Goal: Task Accomplishment & Management: Manage account settings

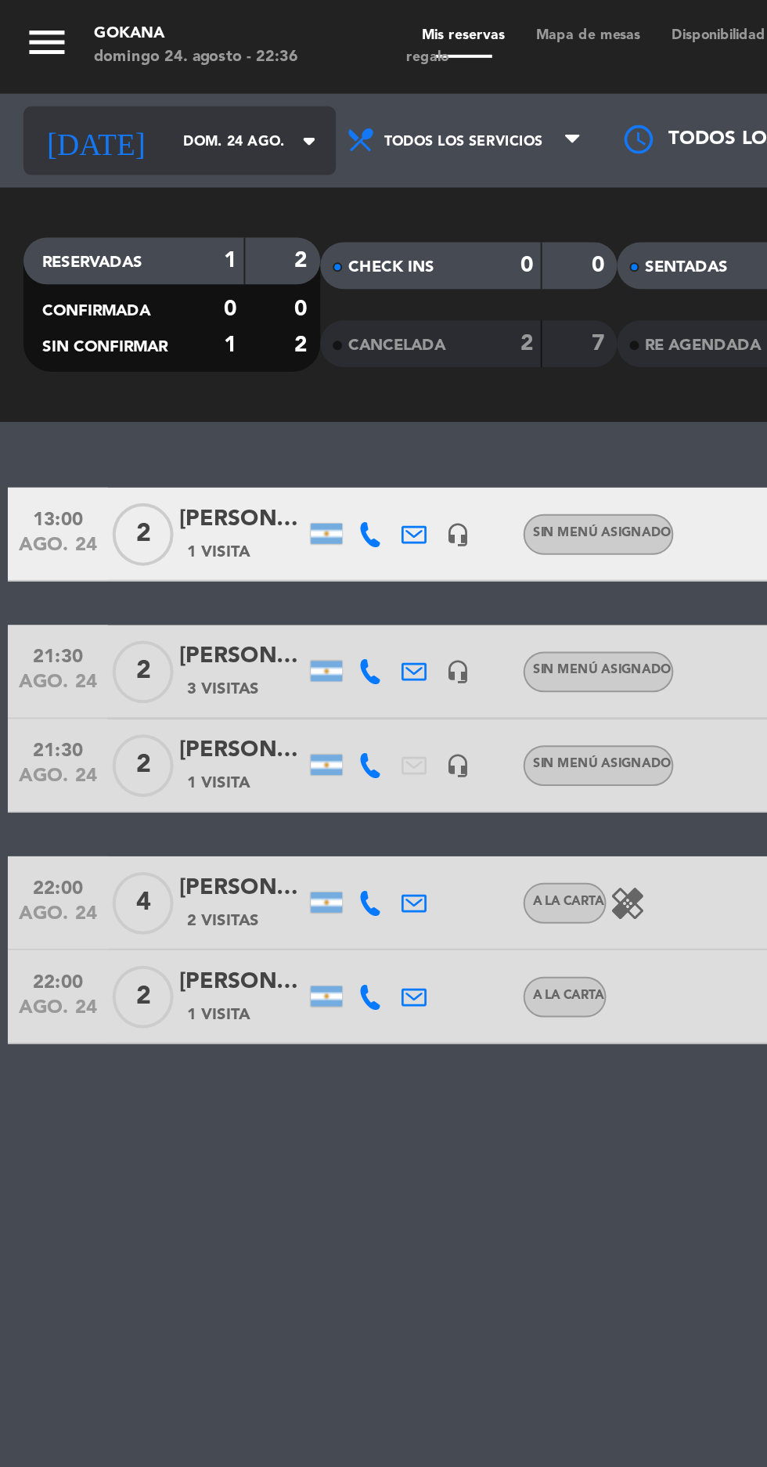
click at [118, 67] on input "dom. 24 ago." at bounding box center [133, 71] width 99 height 24
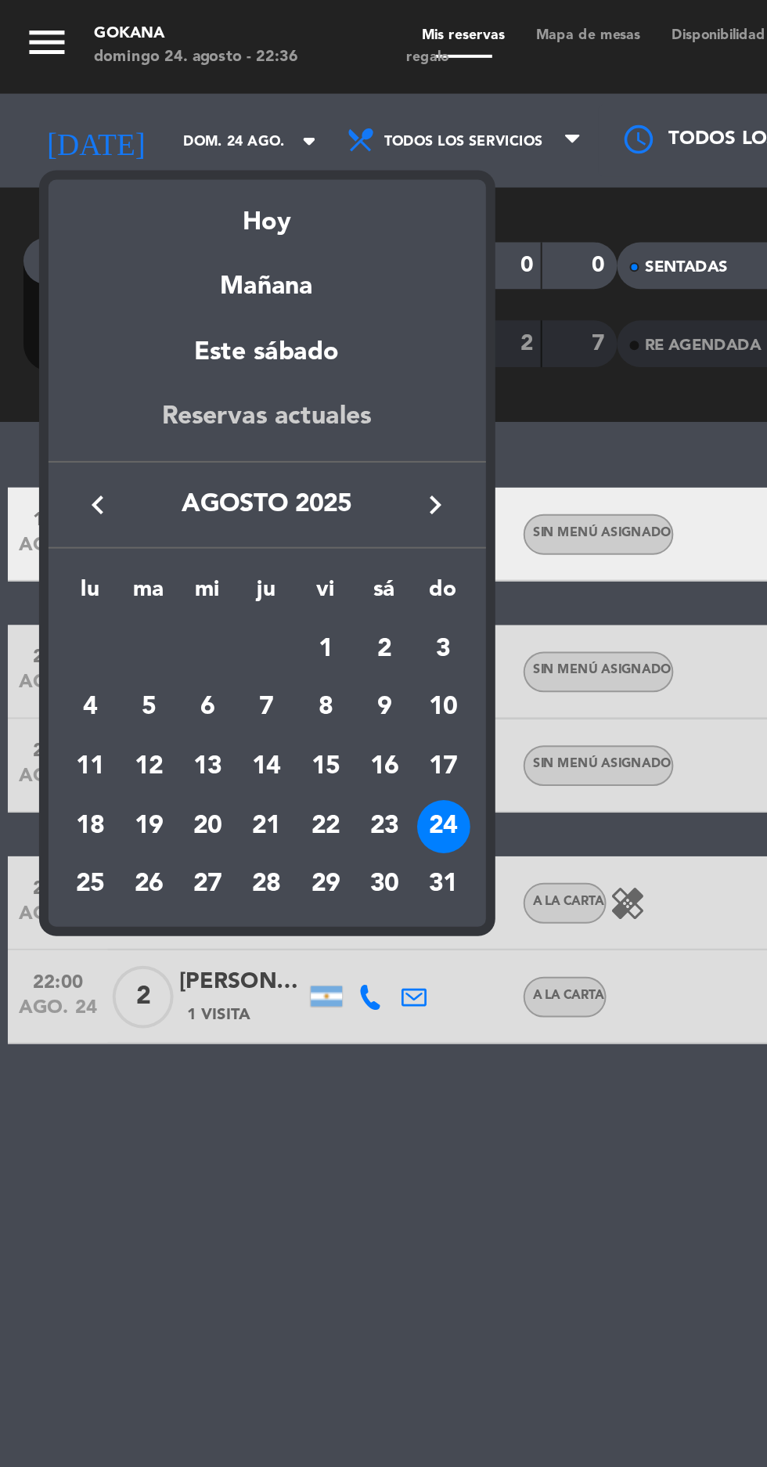
click at [160, 207] on div "Reservas actuales" at bounding box center [133, 215] width 219 height 32
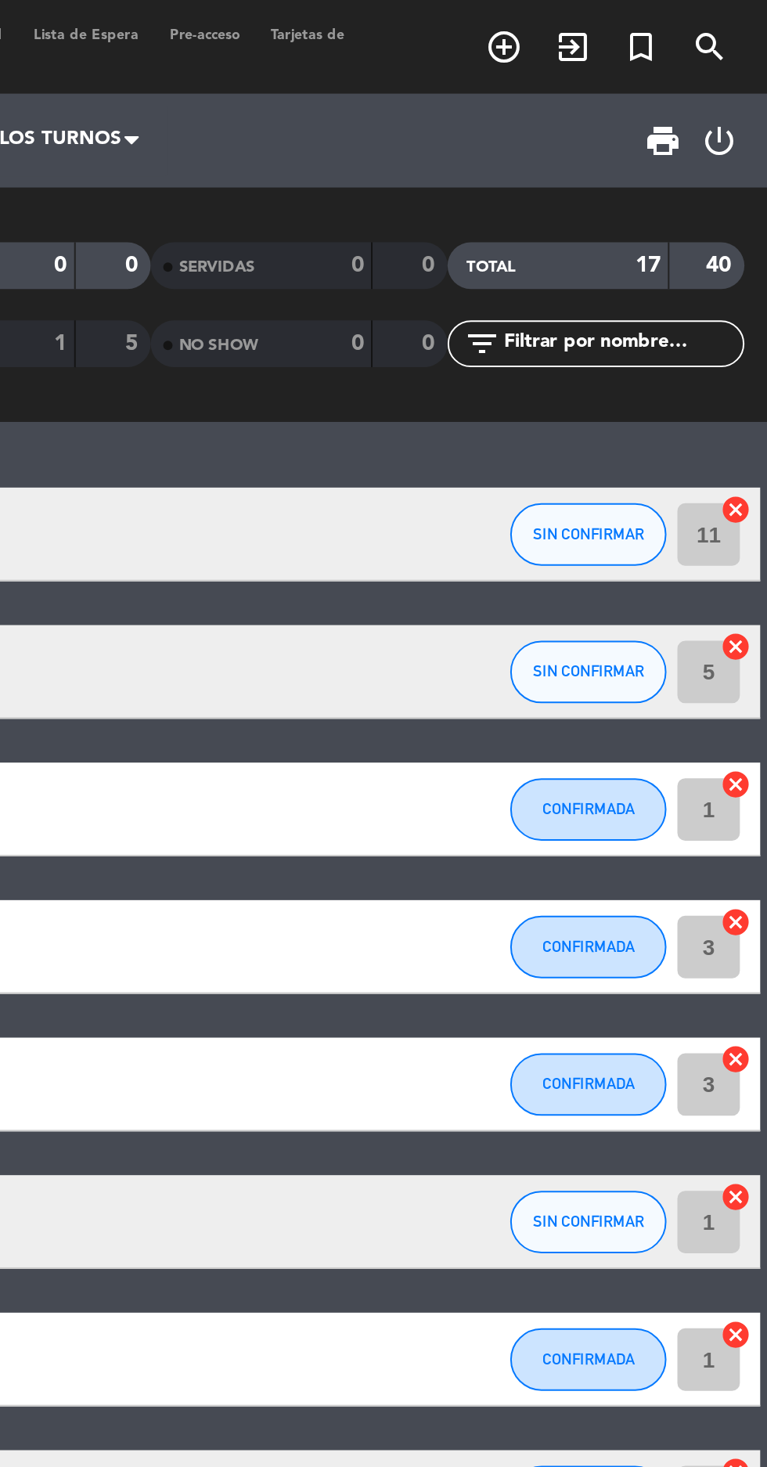
click at [742, 70] on icon "power_settings_new" at bounding box center [742, 70] width 19 height 19
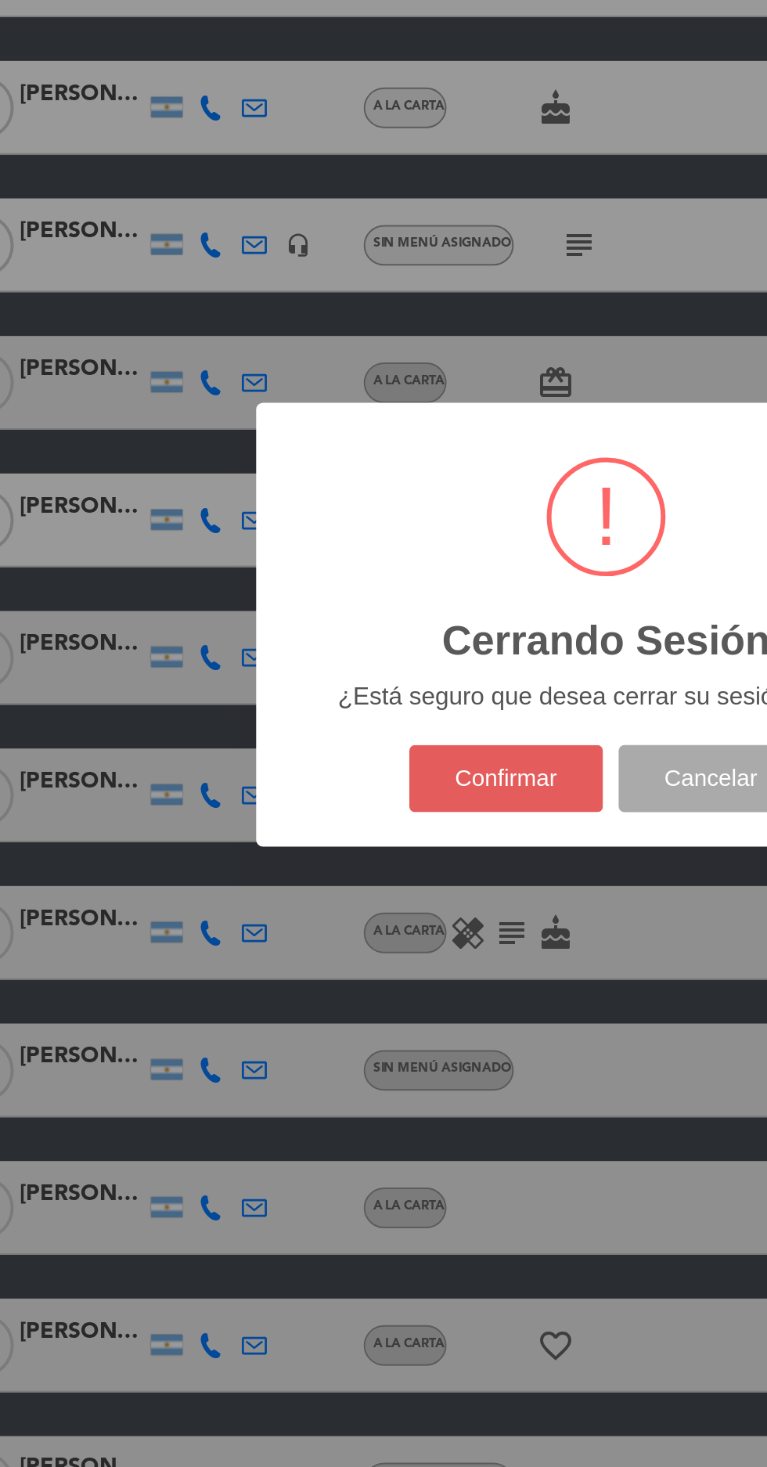
click at [297, 819] on button "Confirmar" at bounding box center [334, 811] width 98 height 34
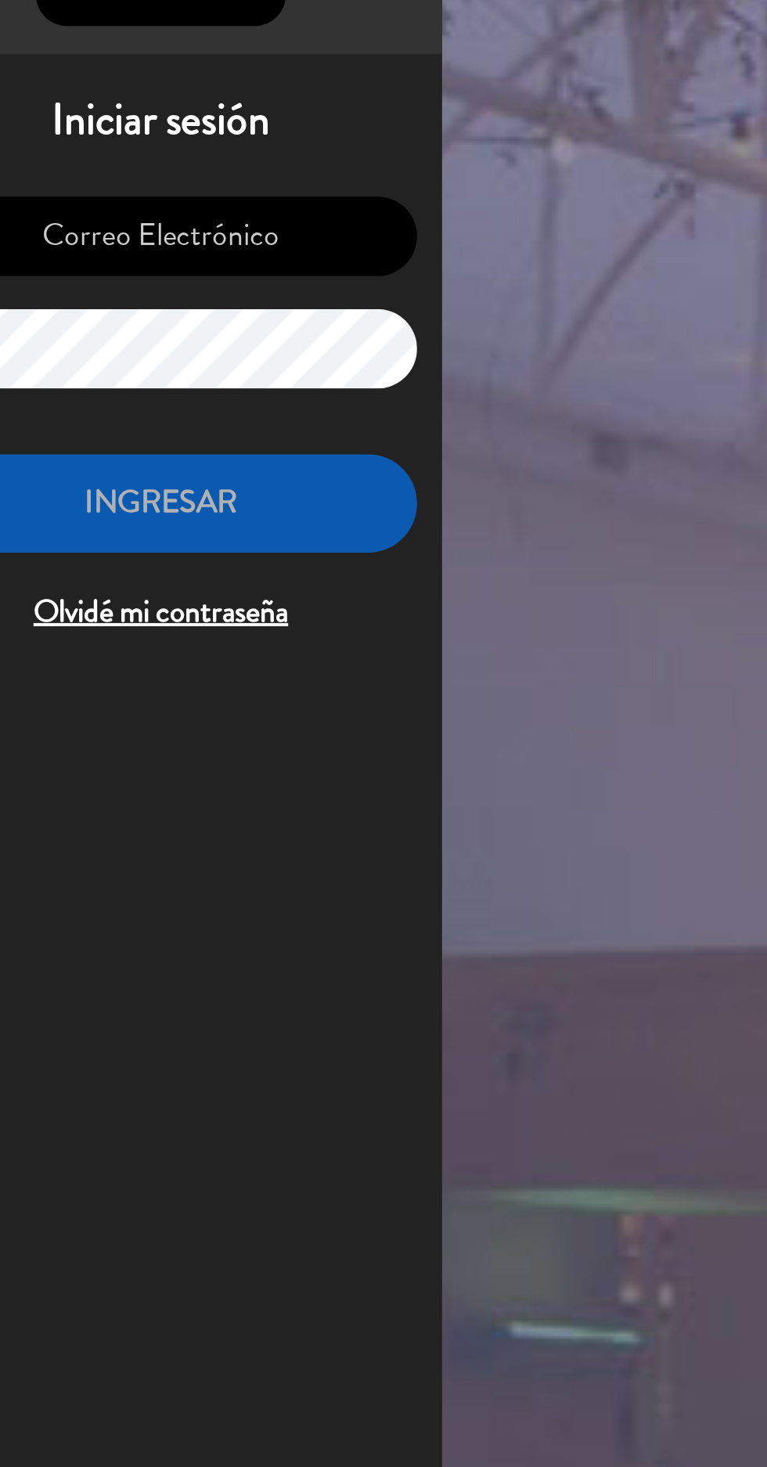
click at [142, 230] on input "email" at bounding box center [160, 243] width 257 height 40
type input "gokanasushipedidos@gmail.com"
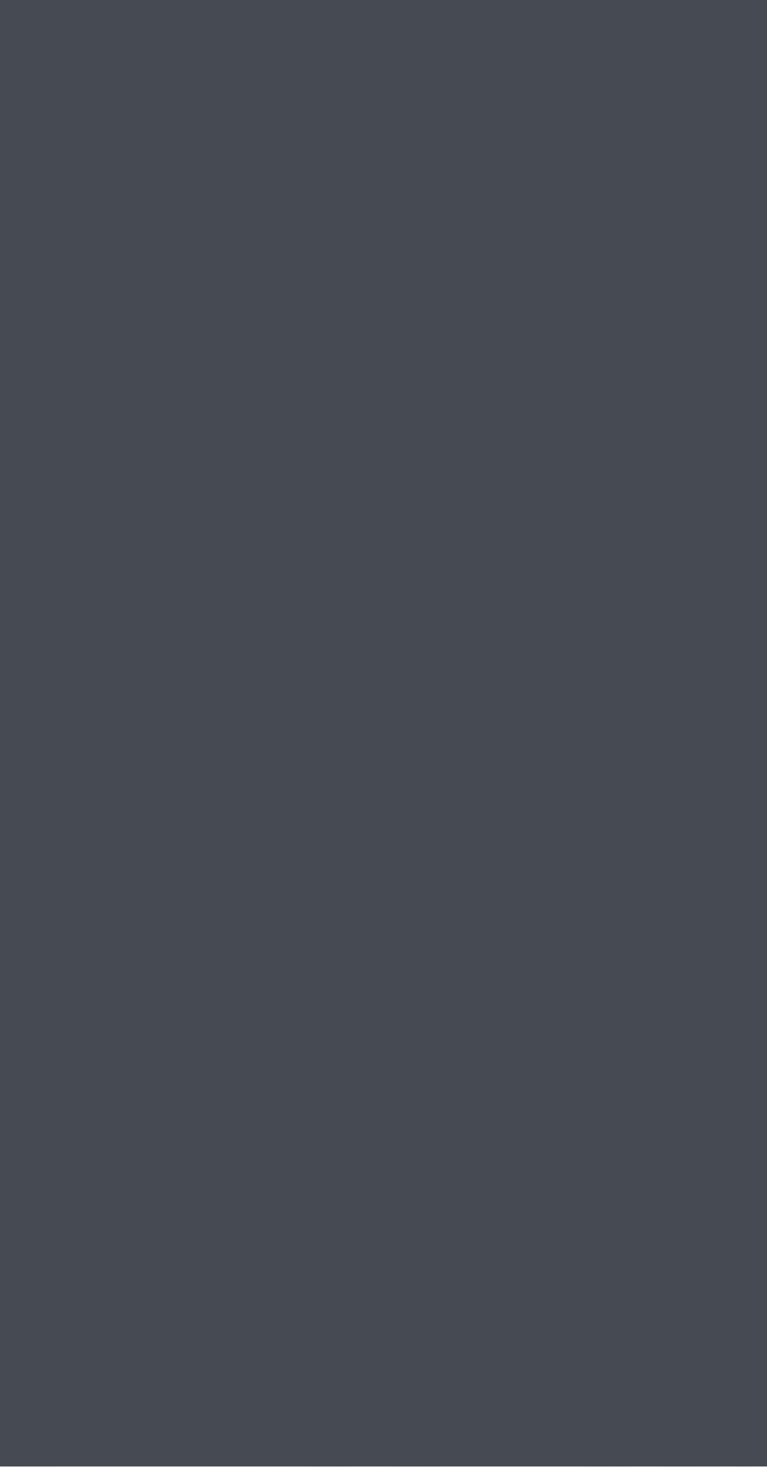
click at [171, 849] on div "menu domingo 24. agosto - 22:37 Mis reservas Mapa de mesas Disponibilidad Lista…" at bounding box center [383, 733] width 767 height 1467
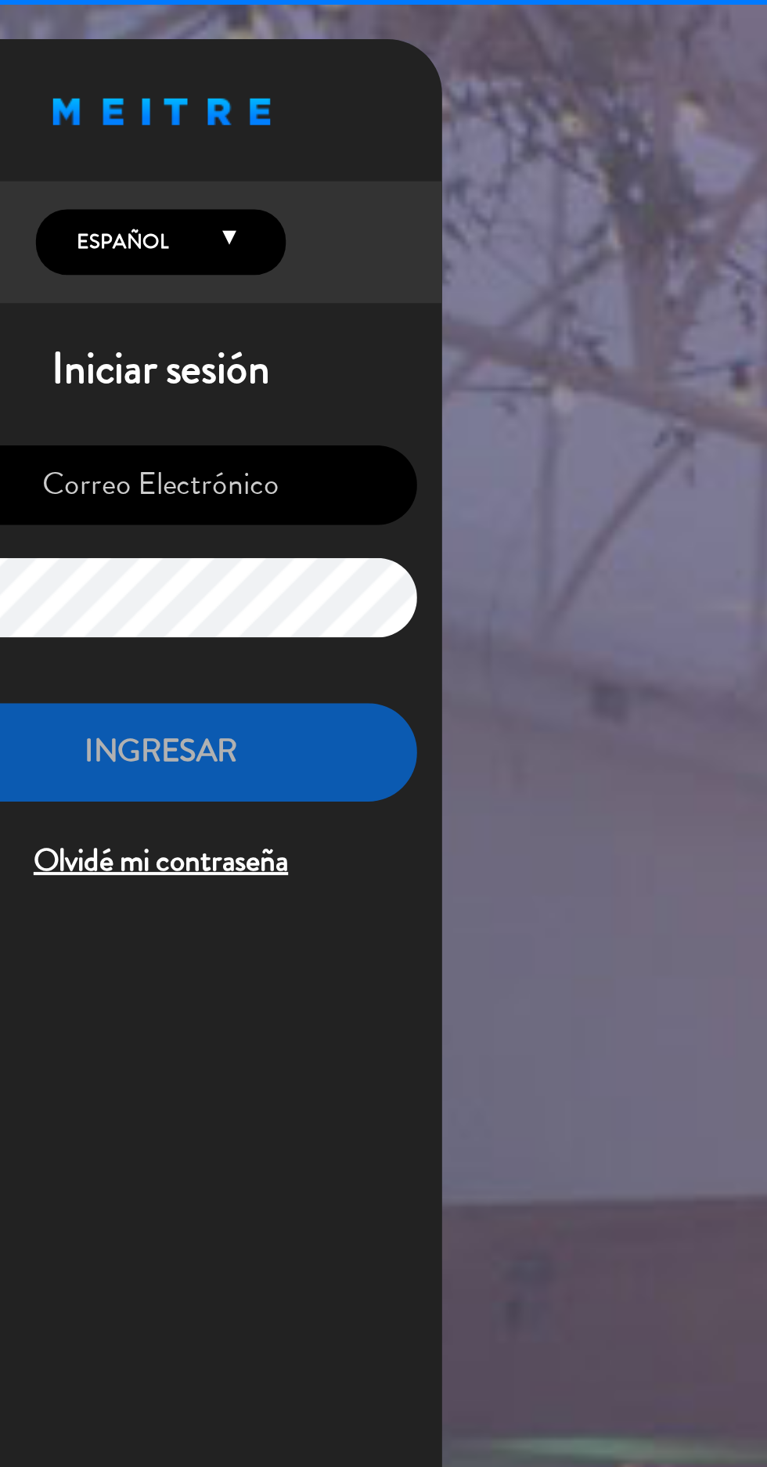
click at [159, 249] on input "email" at bounding box center [160, 243] width 257 height 40
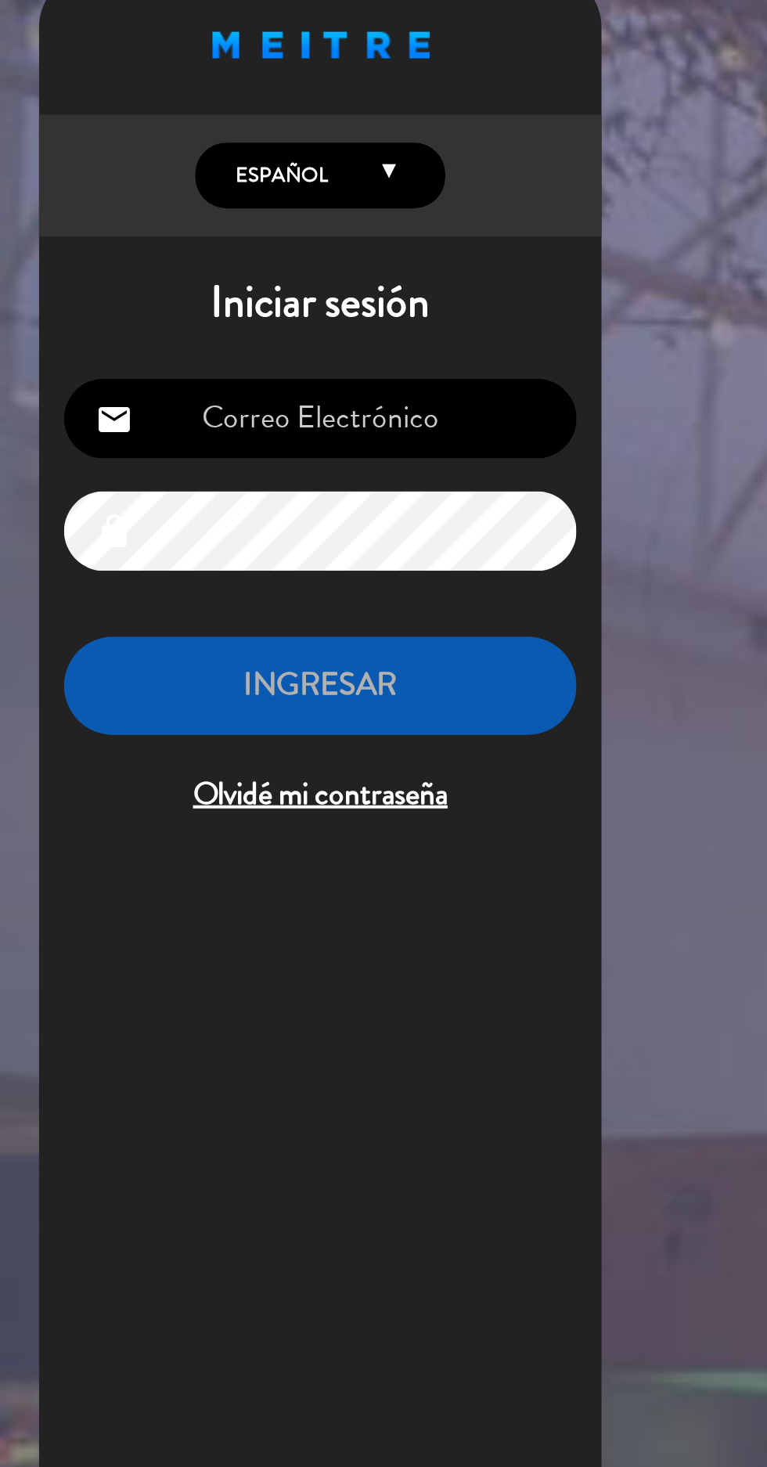
type input "sushibar.sombra@gmail.com"
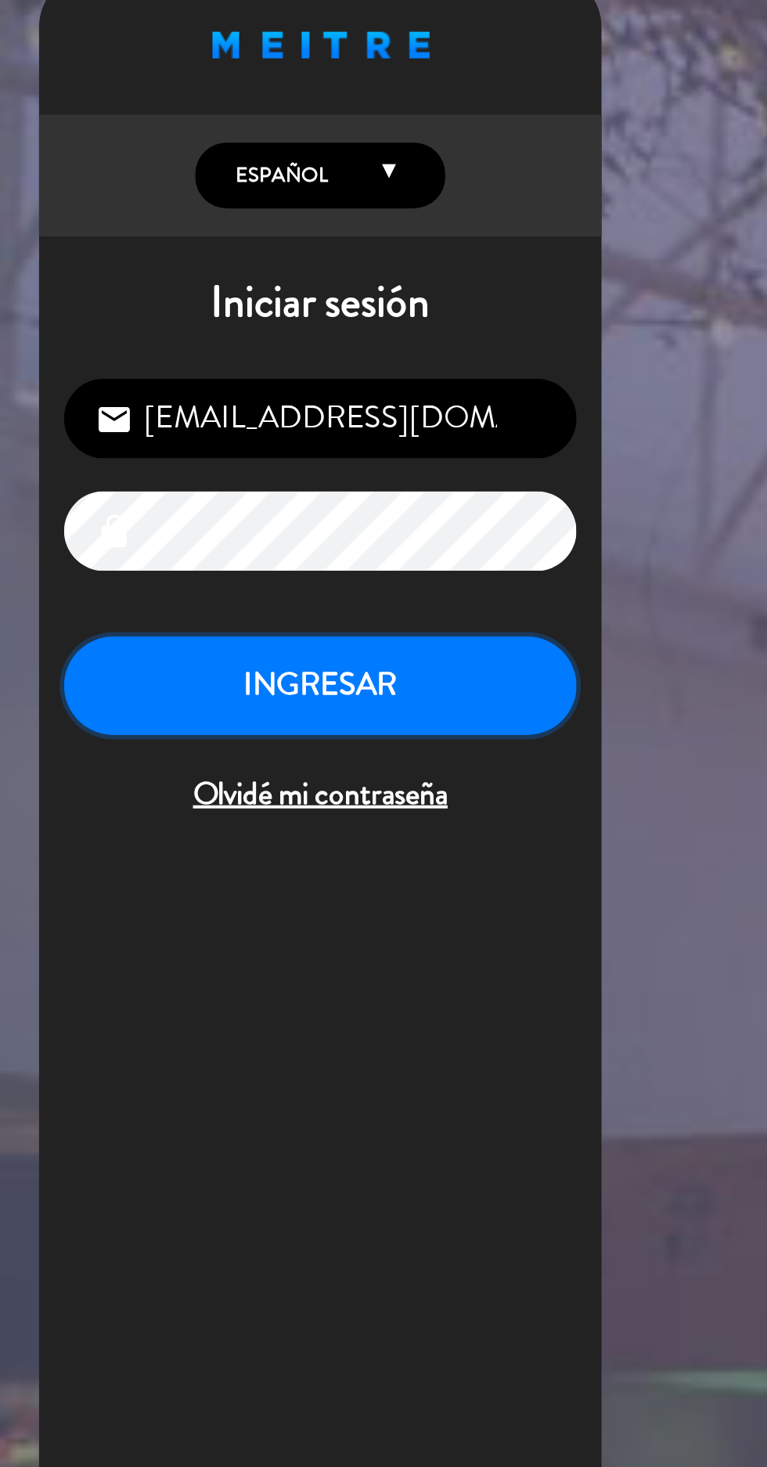
click at [128, 363] on button "INGRESAR" at bounding box center [160, 376] width 257 height 49
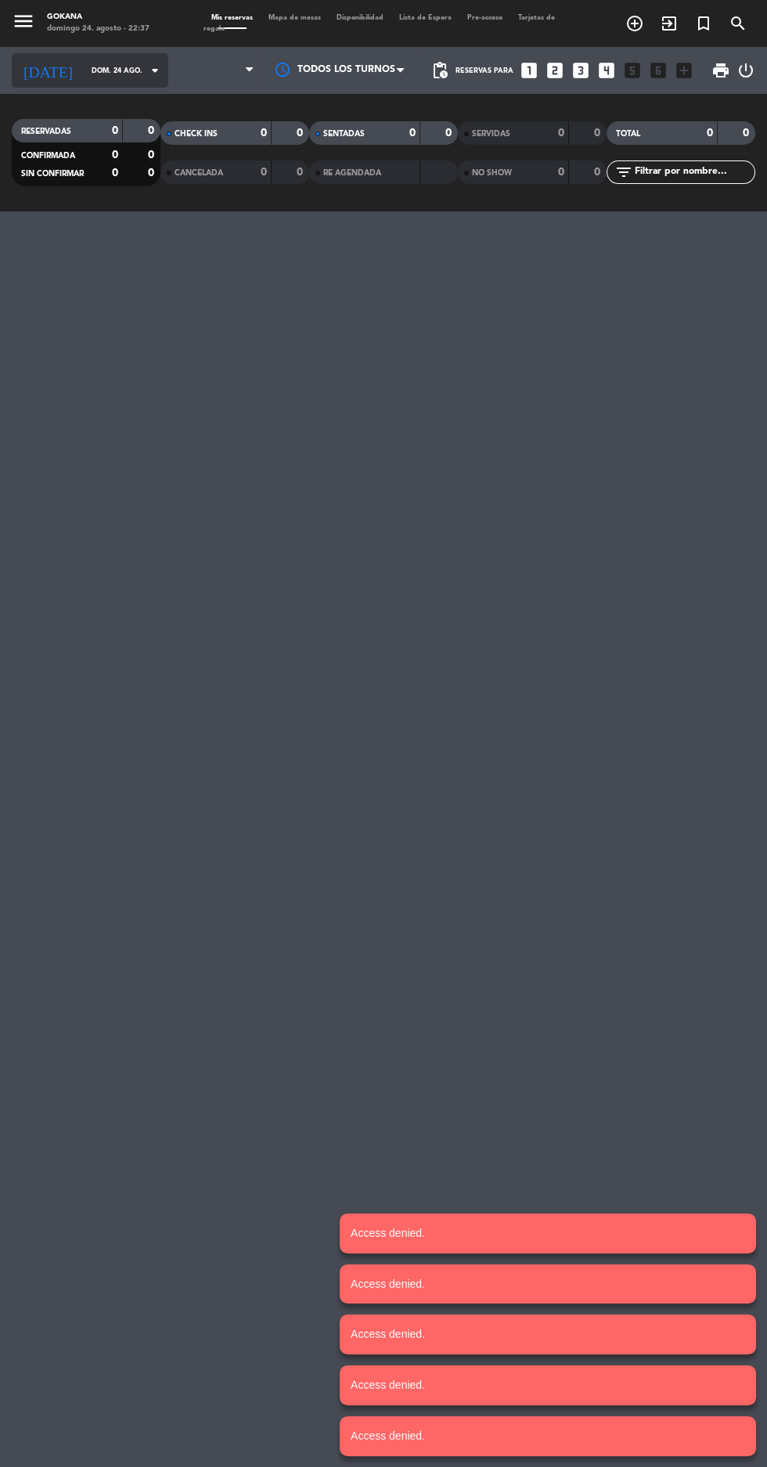
click at [105, 76] on input "dom. 24 ago." at bounding box center [133, 71] width 99 height 24
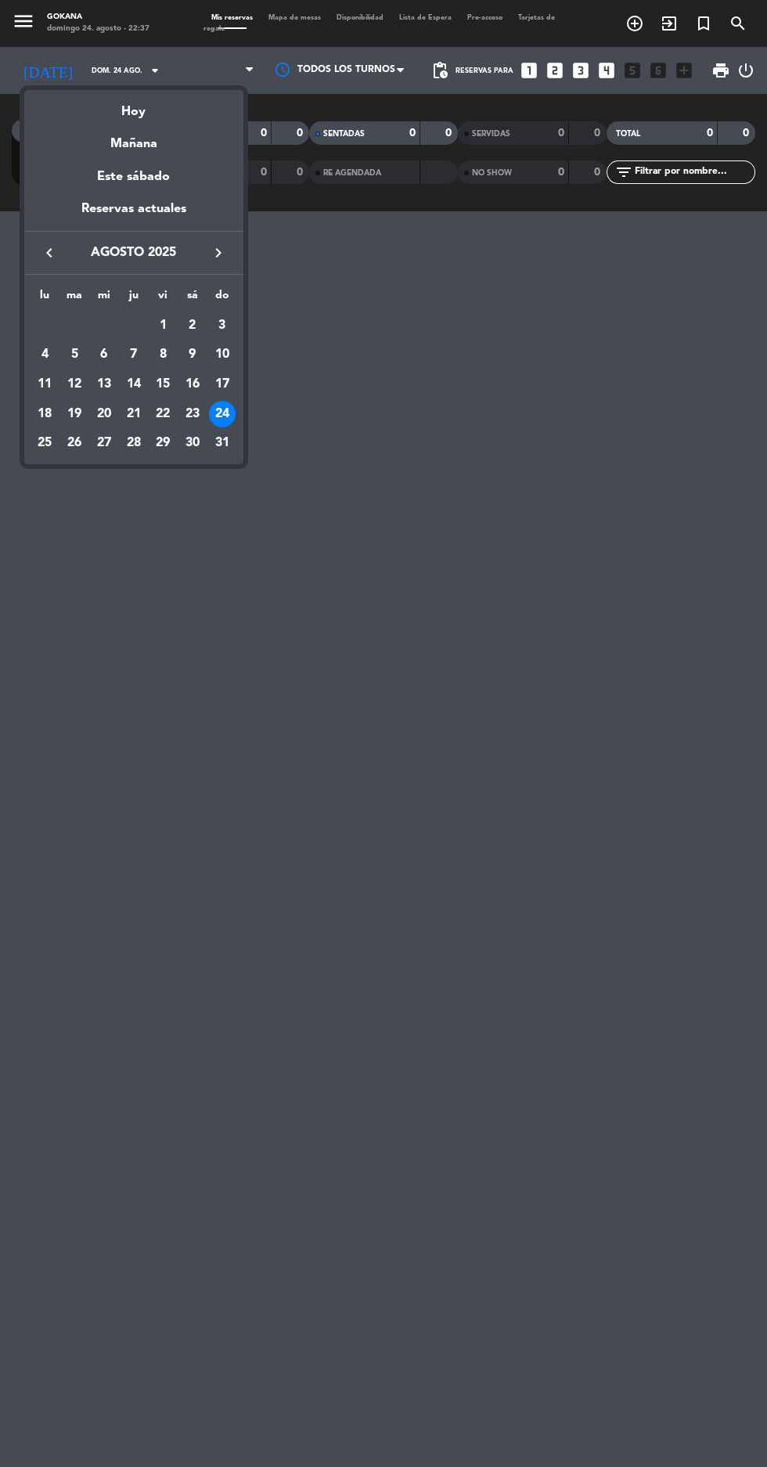
click at [753, 85] on div at bounding box center [383, 733] width 767 height 1467
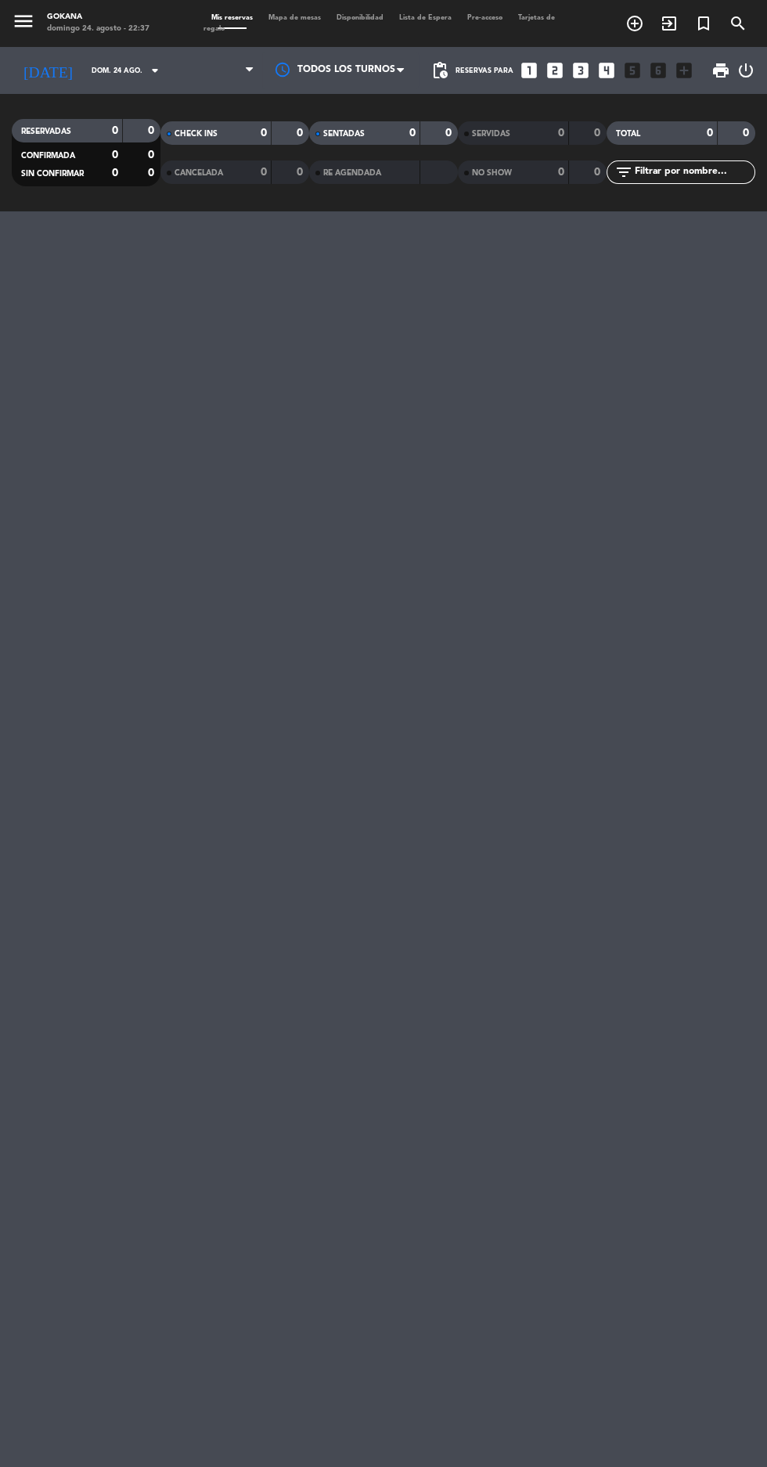
click at [748, 75] on icon "power_settings_new" at bounding box center [745, 70] width 19 height 19
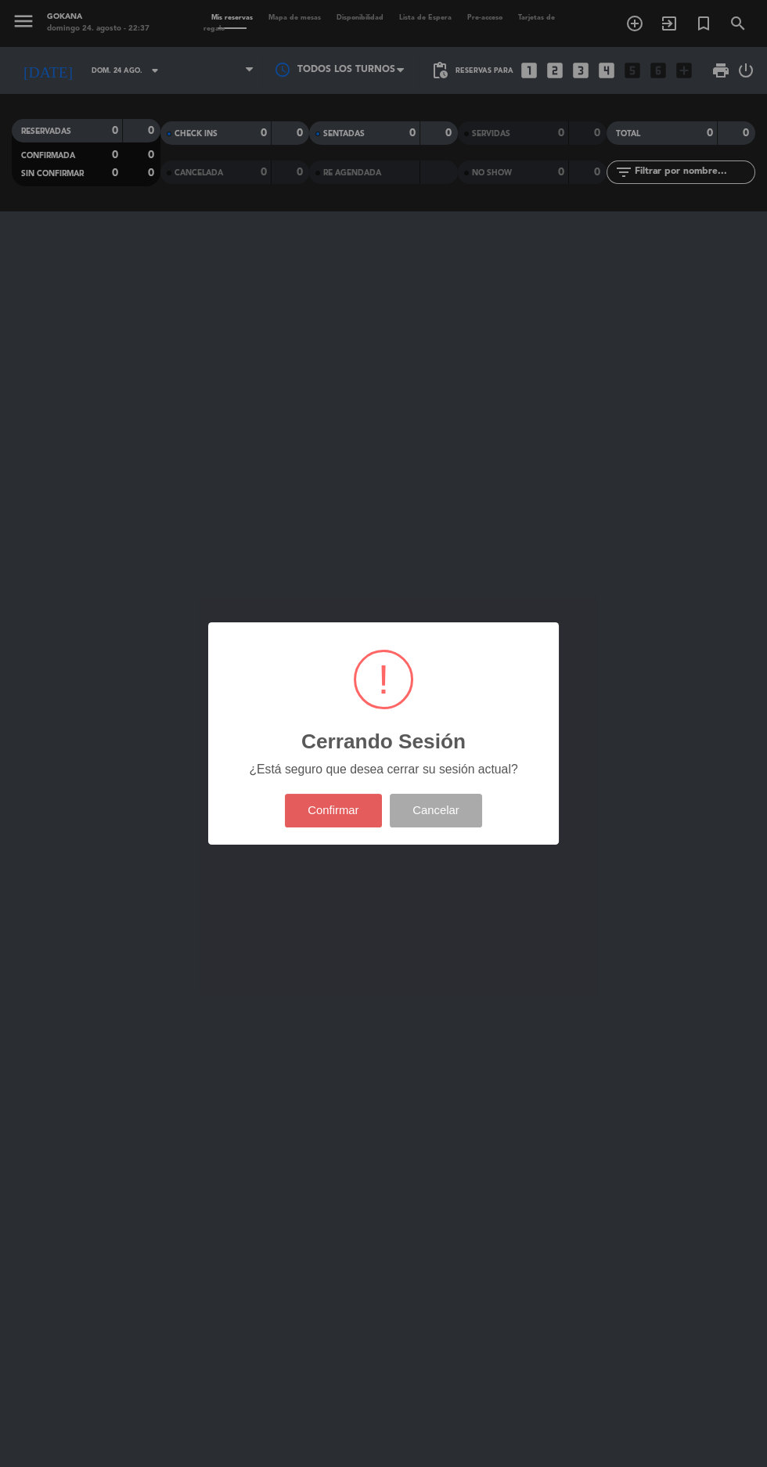
click at [303, 814] on button "Confirmar" at bounding box center [334, 811] width 98 height 34
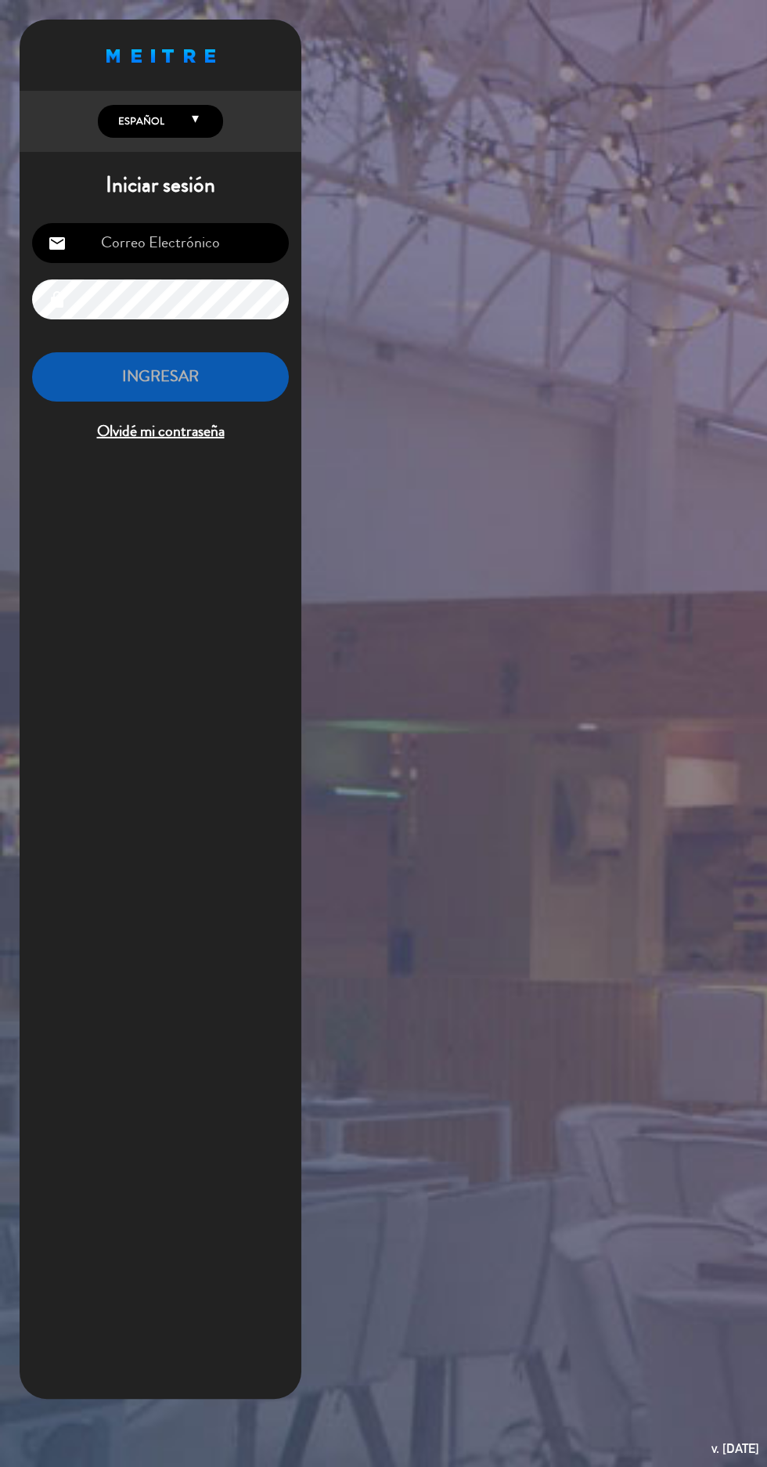
click at [136, 247] on input "email" at bounding box center [160, 243] width 257 height 40
type input "sushibar.sombra@gmail.com"
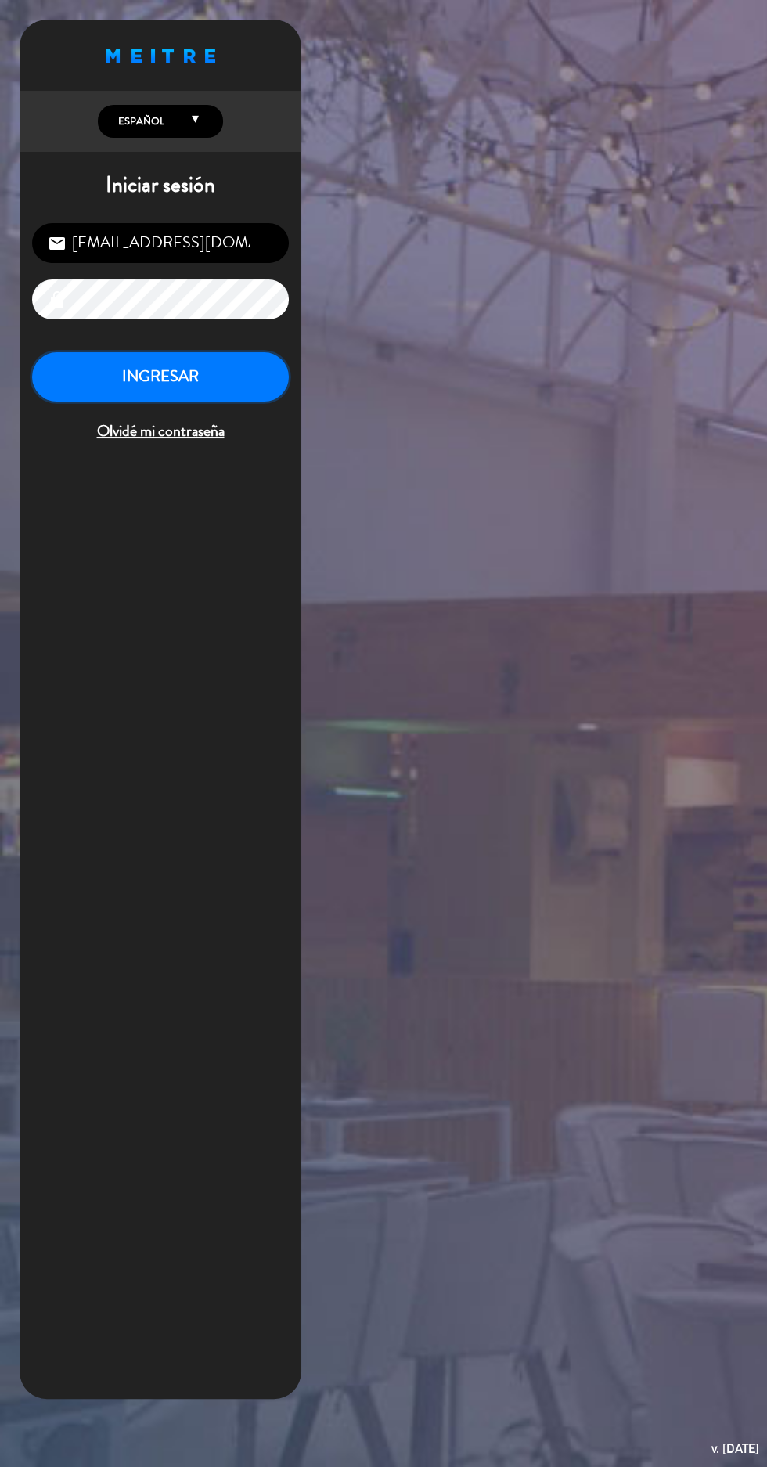
click at [218, 381] on button "INGRESAR" at bounding box center [160, 376] width 257 height 49
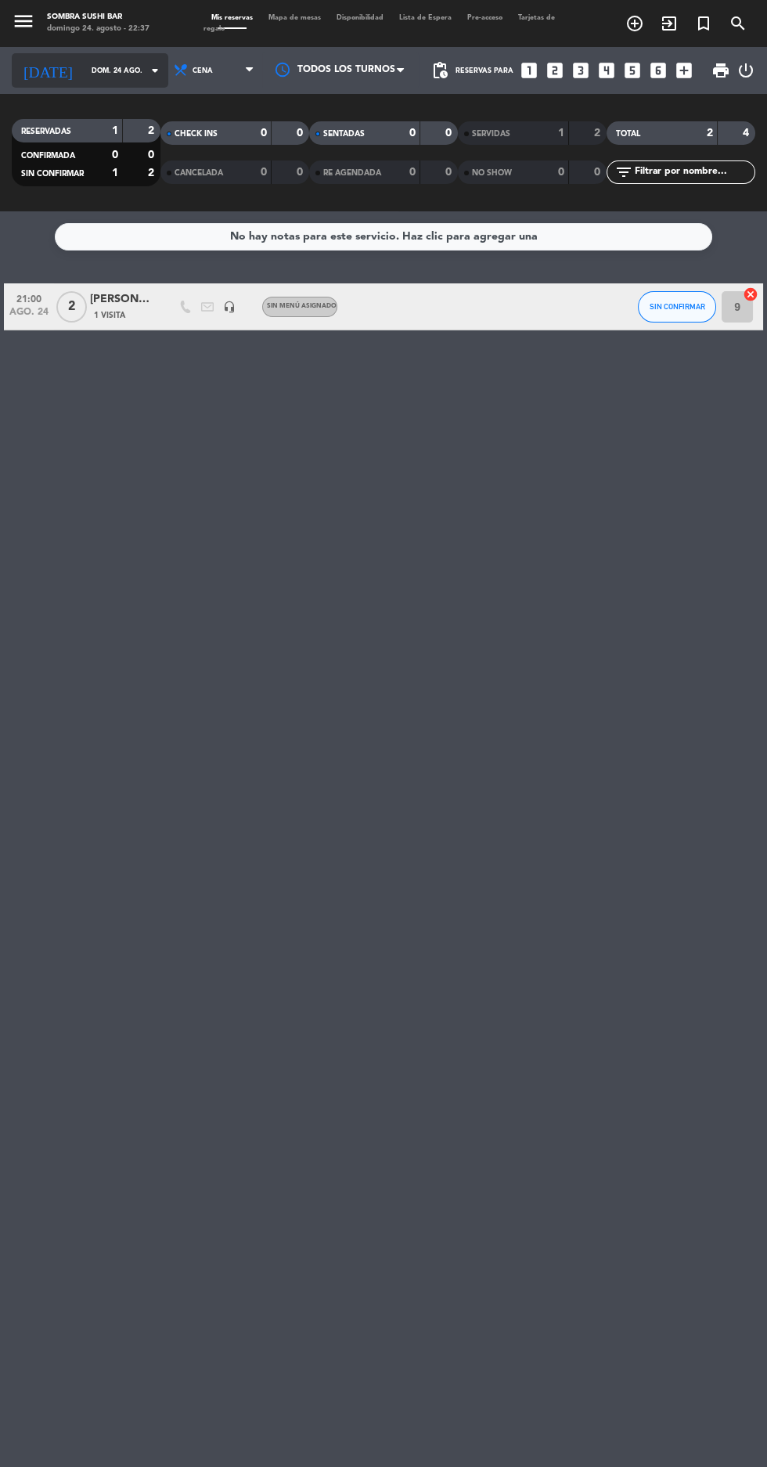
click at [146, 73] on icon "arrow_drop_down" at bounding box center [155, 70] width 19 height 19
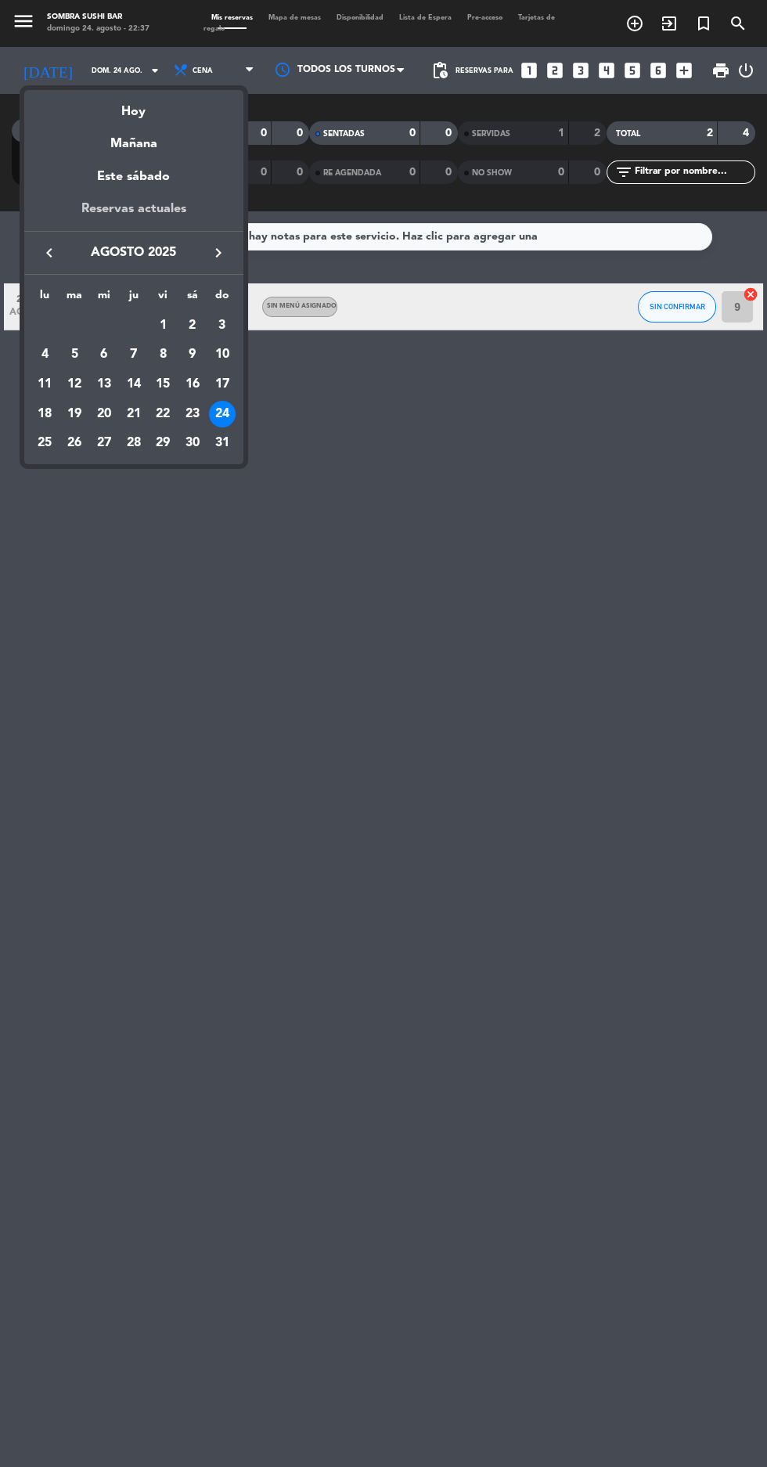
click at [125, 217] on div "Reservas actuales" at bounding box center [133, 215] width 219 height 32
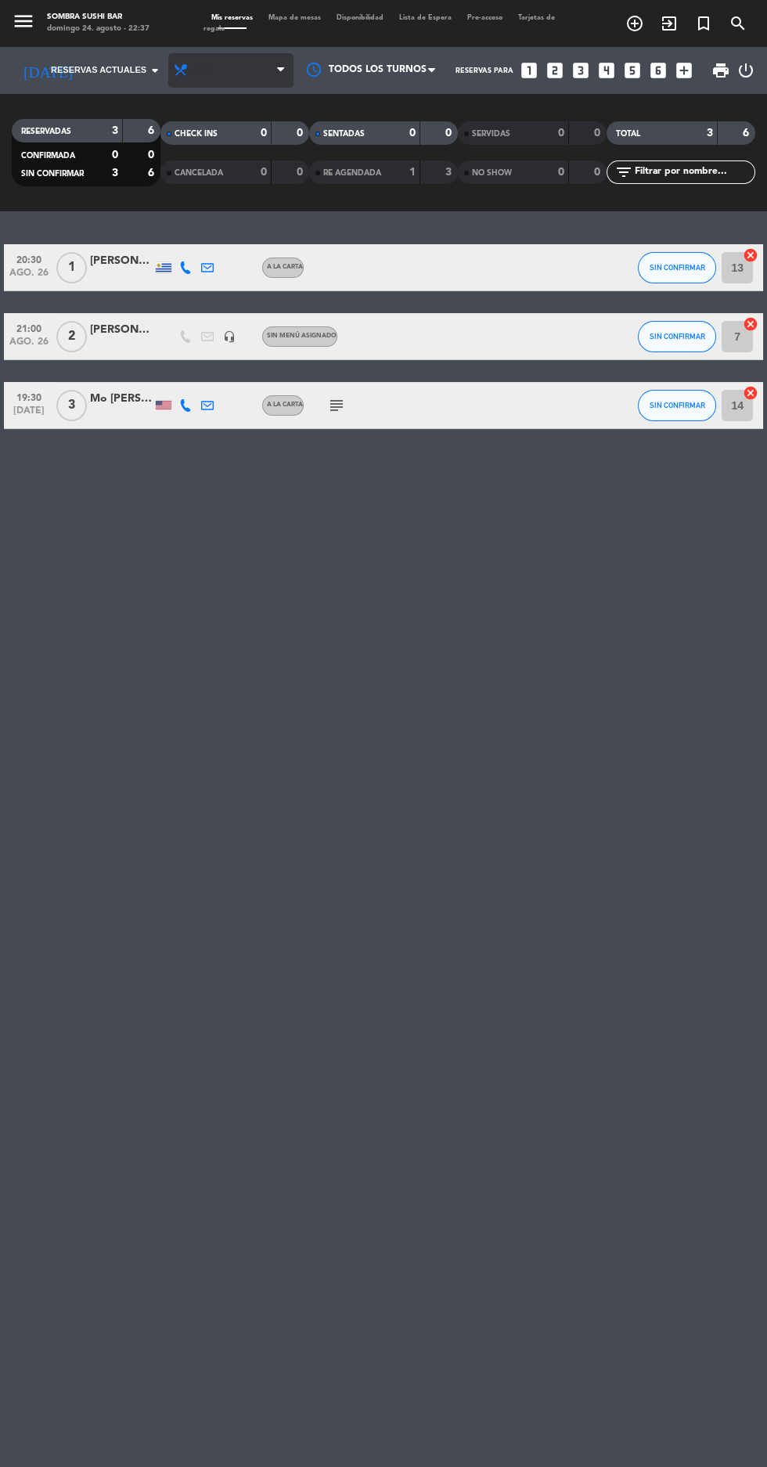
click at [239, 63] on span "Cena" at bounding box center [230, 70] width 125 height 34
click at [198, 109] on div "menu Sombra Sushi Bar domingo 24. agosto - 22:37 Mis reservas Mapa de mesas Dis…" at bounding box center [383, 105] width 767 height 211
